Goal: Check status: Check status

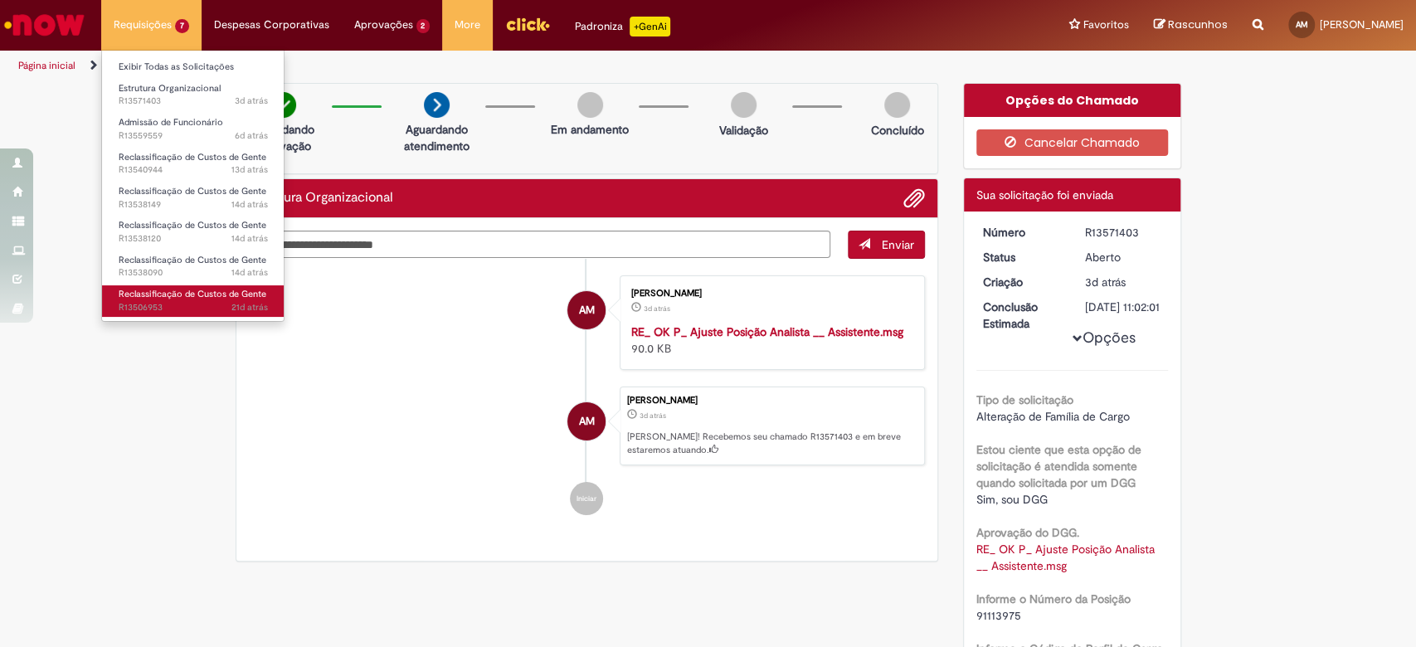
click at [190, 288] on span "Reclassificação de Custos de Gente" at bounding box center [193, 294] width 148 height 12
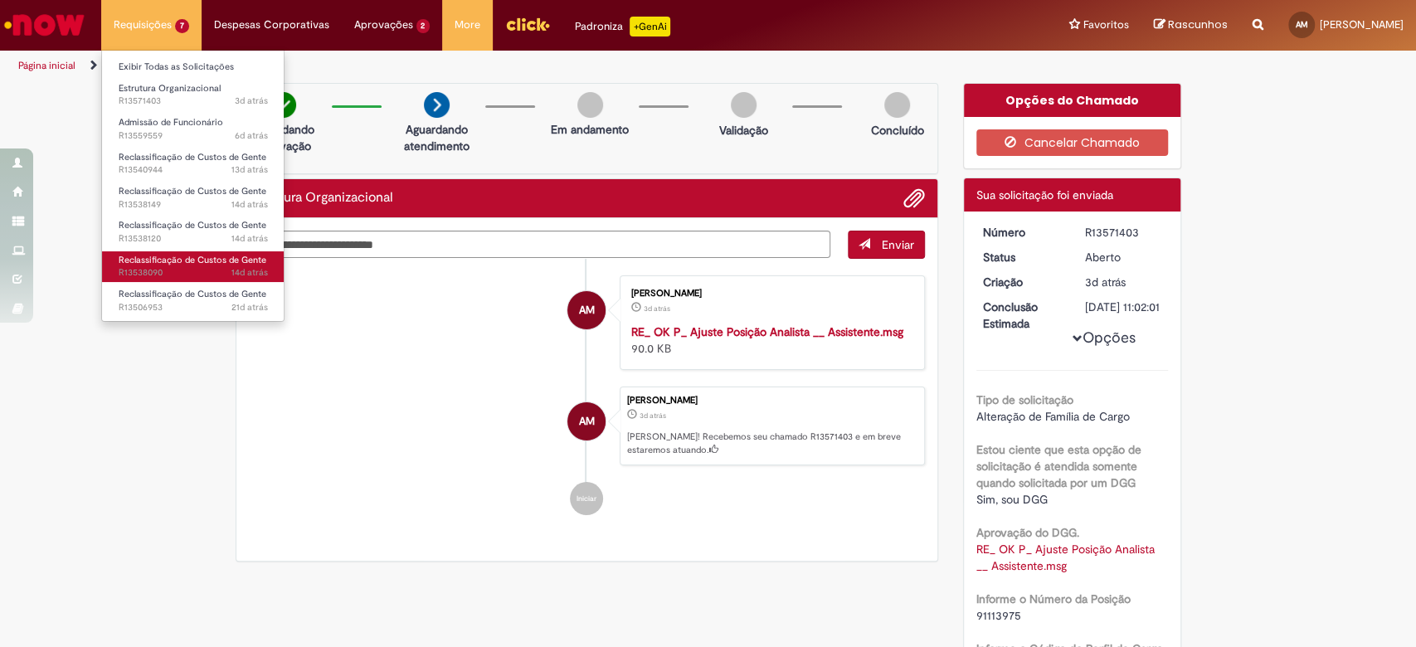
click at [231, 263] on span "Reclassificação de Custos de Gente" at bounding box center [193, 260] width 148 height 12
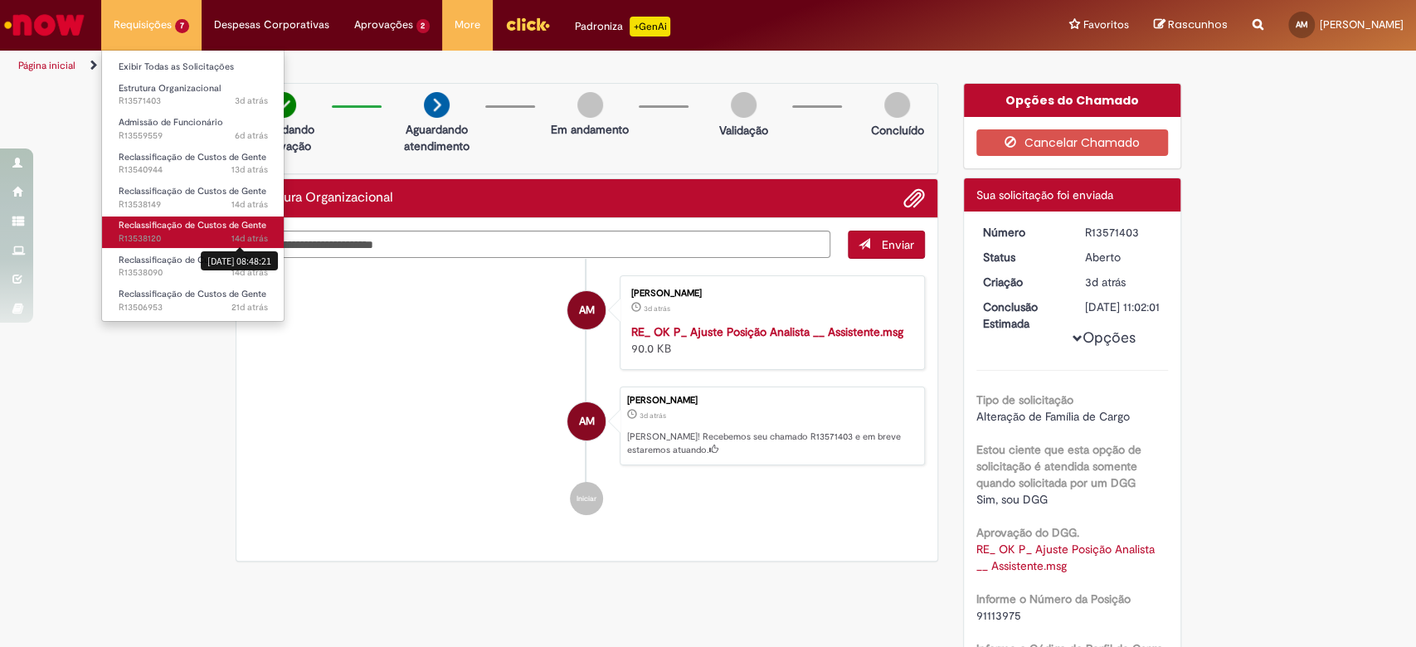
click at [251, 233] on span "14d atrás" at bounding box center [249, 238] width 36 height 12
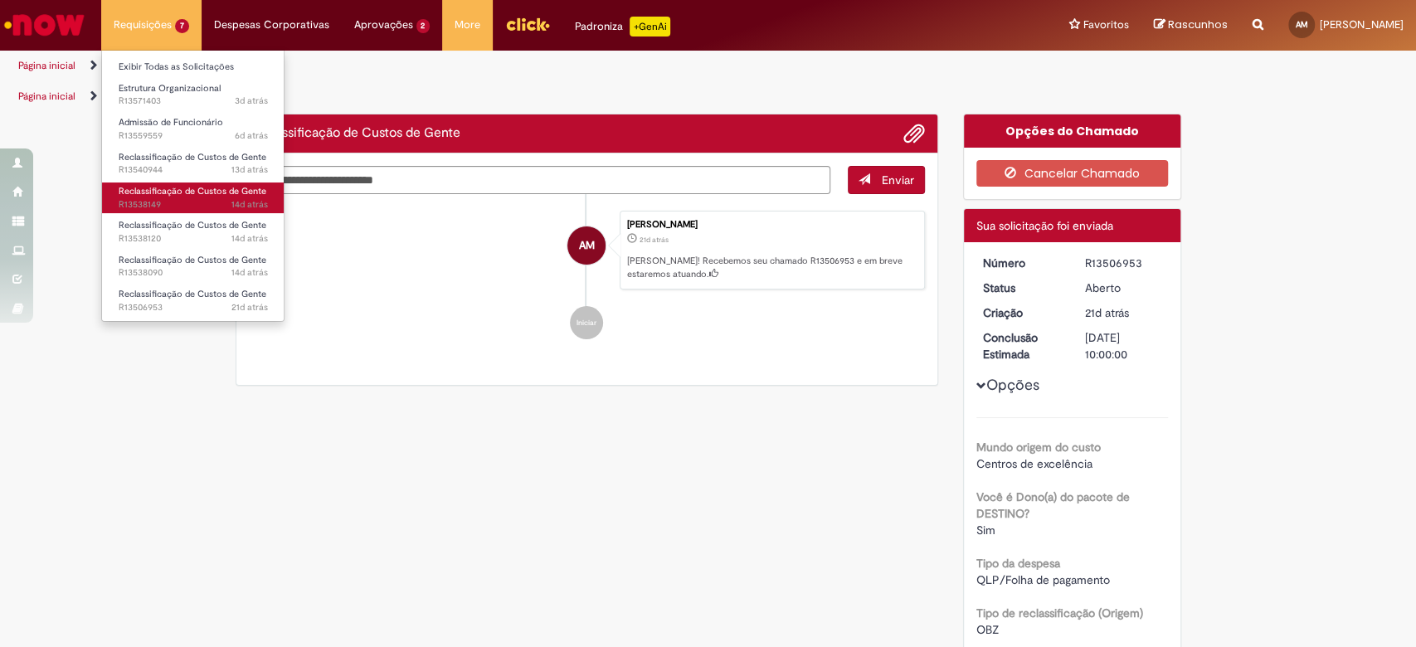
click at [253, 194] on span "Reclassificação de Custos de Gente" at bounding box center [193, 191] width 148 height 12
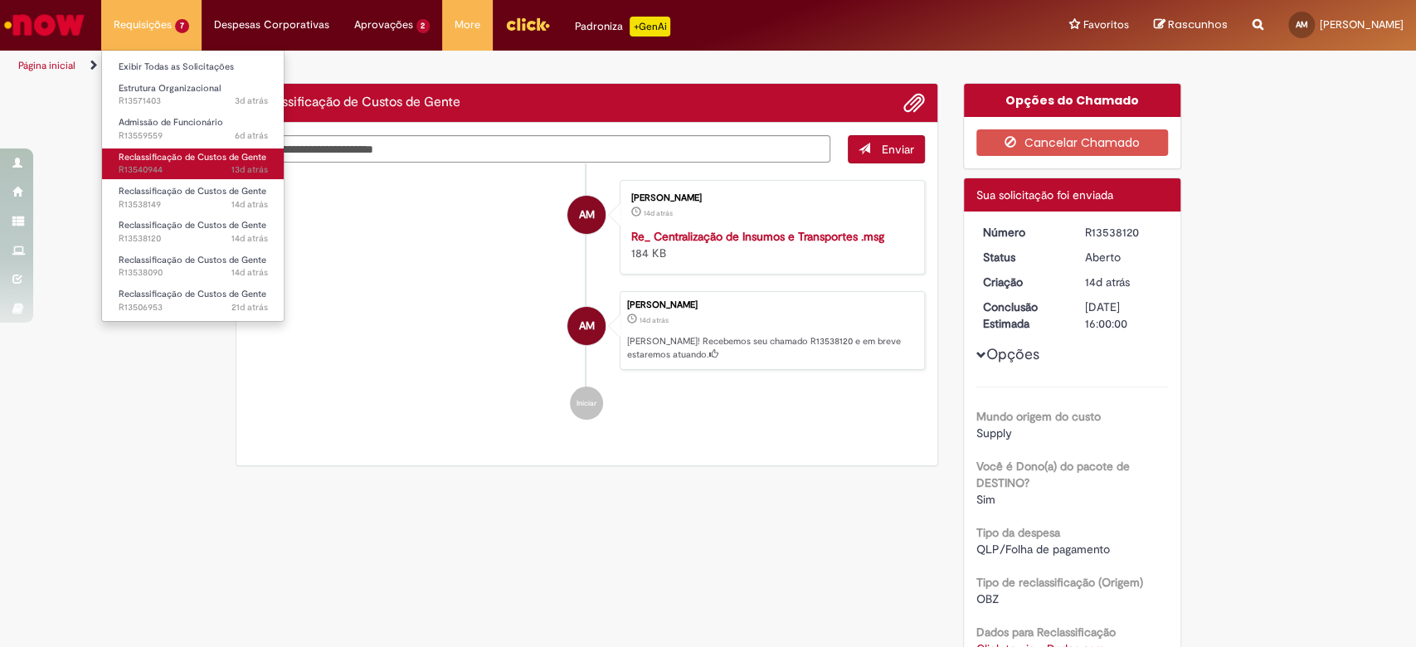
click at [251, 165] on span "13d atrás" at bounding box center [249, 169] width 36 height 12
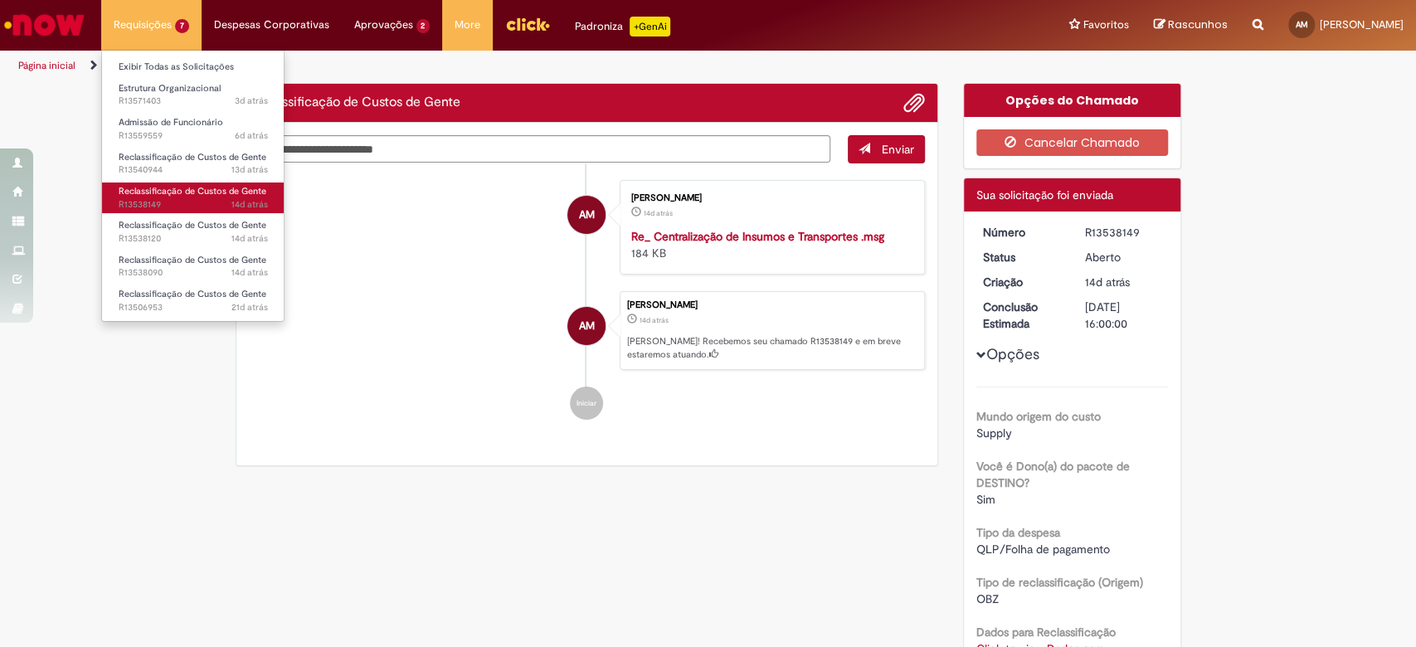
click at [190, 197] on link "Reclassificação de Custos de Gente 14d atrás 14 dias atrás R13538149" at bounding box center [193, 197] width 182 height 31
